Goal: Communication & Community: Answer question/provide support

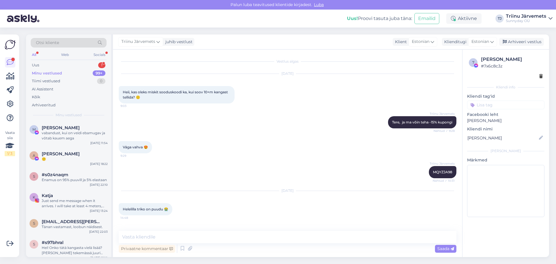
scroll to position [590, 0]
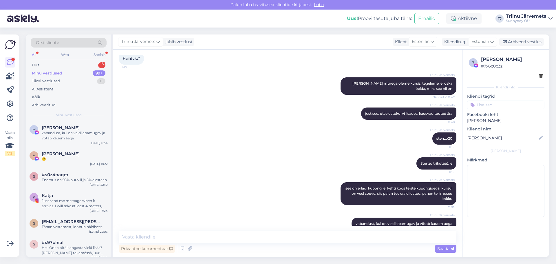
click at [45, 69] on div "Minu vestlused 99+" at bounding box center [69, 73] width 76 height 8
click at [45, 66] on div "Uus 1" at bounding box center [69, 65] width 76 height 8
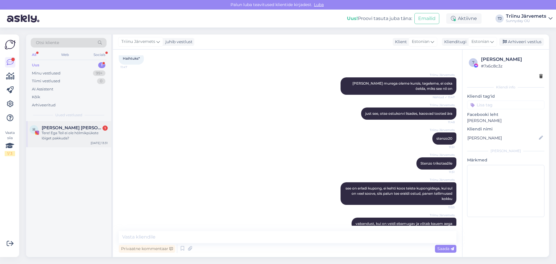
click at [70, 136] on div "Tere! Ega Teil ei ole hõlmikpükste lõiget pakkuda?" at bounding box center [75, 135] width 66 height 10
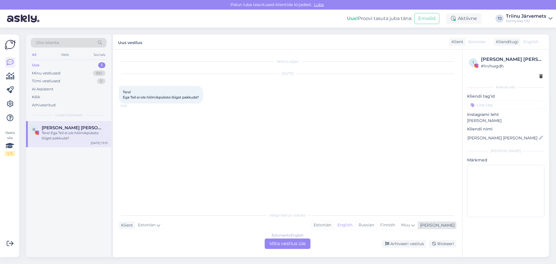
click at [334, 224] on div "Estonian" at bounding box center [322, 225] width 23 height 9
click at [298, 243] on div "Estonian to Estonian Võta vestlus üle" at bounding box center [288, 244] width 46 height 10
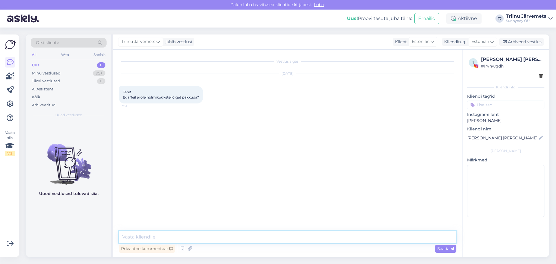
click at [184, 238] on textarea at bounding box center [288, 237] width 338 height 12
type textarea "Tere, eraldi ei ole vb"
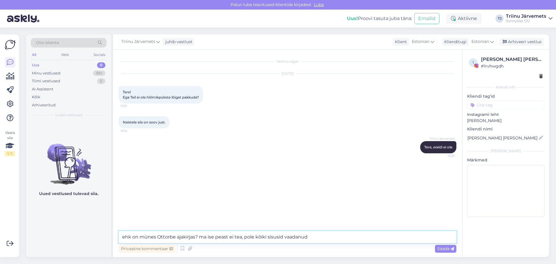
type textarea "ehk on münes Ottorbe ajakirjas? ma ise peast ei tea, pole kõiki sisusid vaadanud"
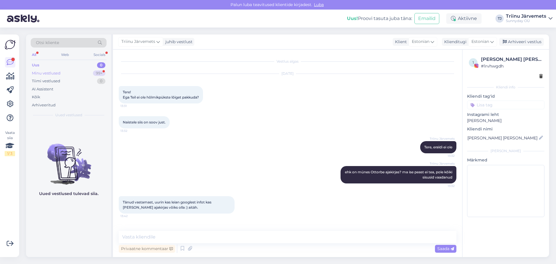
click at [58, 70] on div "Minu vestlused" at bounding box center [46, 73] width 29 height 6
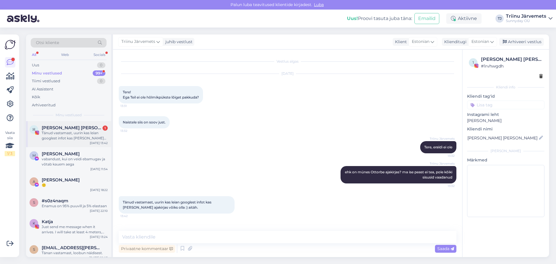
click at [67, 141] on div "ℍ [PERSON_NAME] [PERSON_NAME] 1 Tänud vastamast, uurin kas leian googlest infot…" at bounding box center [68, 134] width 85 height 26
